Goal: Check status: Check status

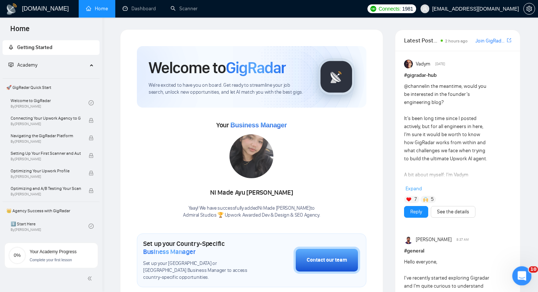
click at [519, 276] on icon "Open Intercom Messenger" at bounding box center [520, 275] width 5 height 6
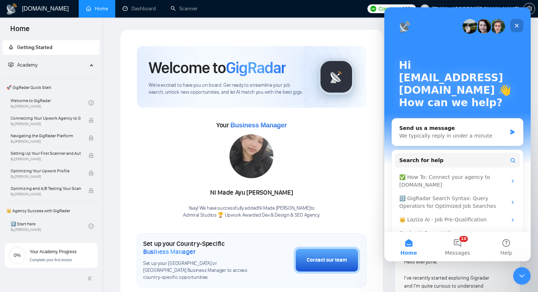
click at [515, 22] on div "Close" at bounding box center [516, 25] width 13 height 13
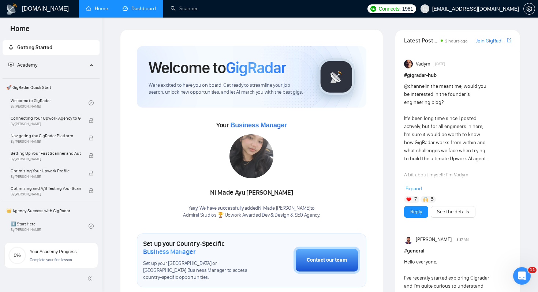
click at [133, 11] on link "Dashboard" at bounding box center [139, 8] width 33 height 6
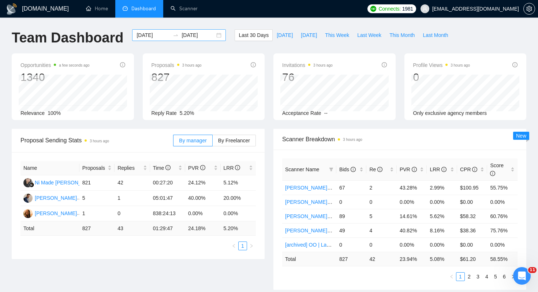
click at [215, 33] on div "[DATE] [DATE]" at bounding box center [179, 35] width 94 height 12
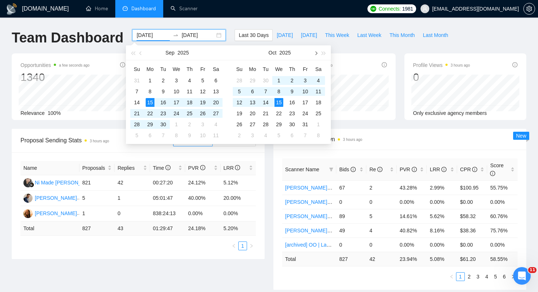
click at [317, 53] on button "button" at bounding box center [315, 52] width 8 height 15
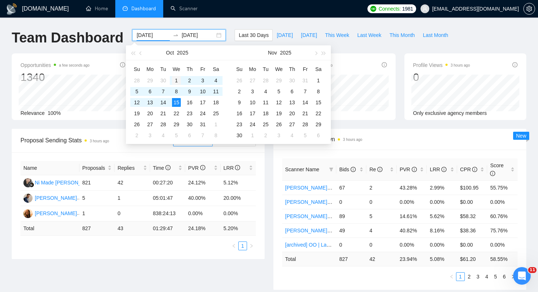
type input "[DATE]"
click at [175, 78] on div "1" at bounding box center [176, 80] width 9 height 9
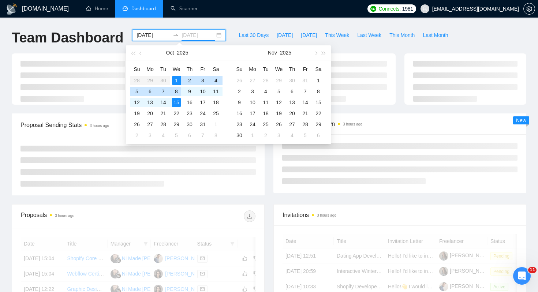
type input "[DATE]"
click at [175, 102] on div "15" at bounding box center [176, 102] width 9 height 9
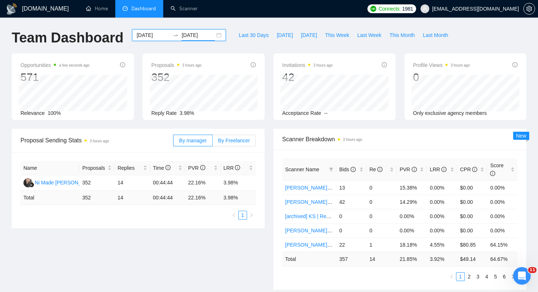
click at [242, 142] on span "By Freelancer" at bounding box center [234, 141] width 32 height 6
click at [212, 142] on input "By Freelancer" at bounding box center [212, 142] width 0 height 0
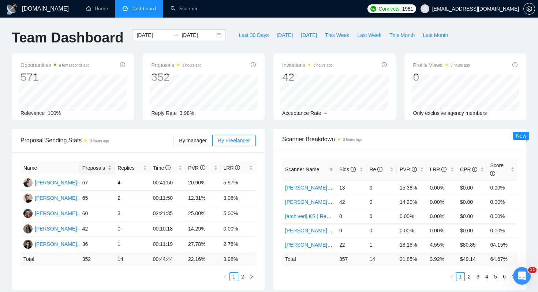
click at [104, 169] on span "Proposals" at bounding box center [94, 168] width 24 height 8
click at [127, 152] on div "Name Proposals Replies Time PVR LRR [PERSON_NAME] 67 4 00:41:50 20.90% 5.97% [P…" at bounding box center [138, 221] width 253 height 138
click at [68, 167] on th "Name" at bounding box center [49, 168] width 59 height 14
click at [249, 276] on icon "right" at bounding box center [251, 276] width 4 height 4
